Goal: Transaction & Acquisition: Purchase product/service

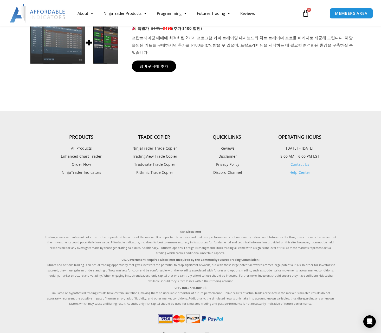
scroll to position [530, 0]
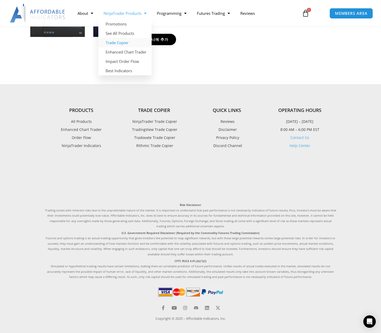
click at [129, 41] on link "Trade Copier" at bounding box center [124, 42] width 53 height 9
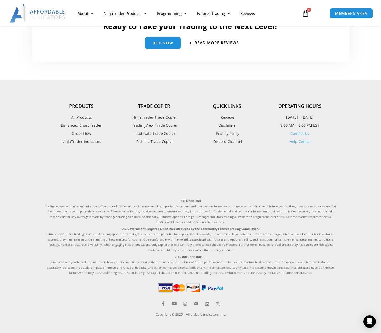
scroll to position [1108, 0]
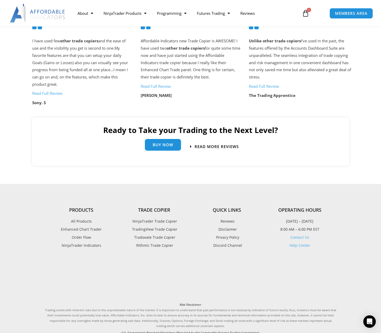
click at [159, 143] on span "Buy Now" at bounding box center [163, 145] width 21 height 4
